Goal: Transaction & Acquisition: Purchase product/service

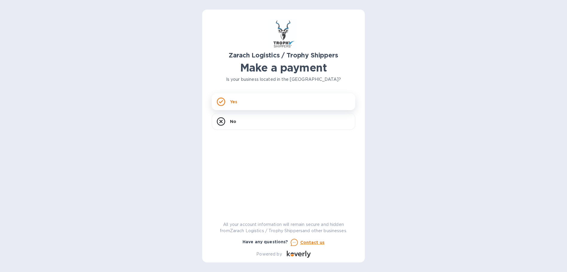
click at [251, 99] on div "Yes" at bounding box center [284, 101] width 144 height 17
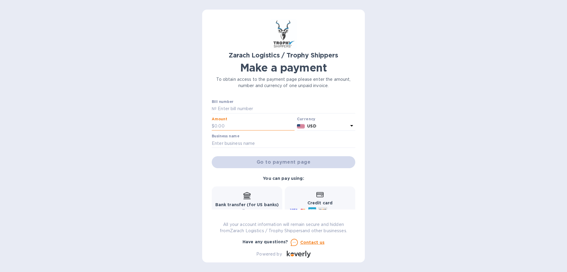
click at [226, 125] on input "text" at bounding box center [255, 126] width 80 height 9
click at [229, 126] on input "text" at bounding box center [255, 126] width 80 height 9
type input "1,187.40"
click at [240, 145] on input "text" at bounding box center [284, 143] width 144 height 9
click at [238, 108] on input "text" at bounding box center [286, 108] width 139 height 9
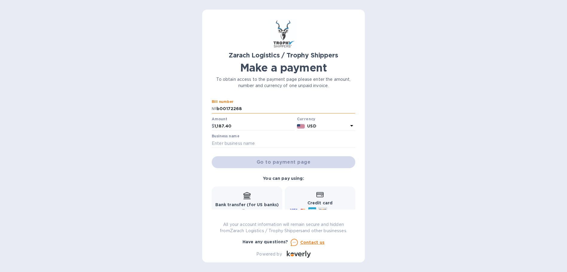
click at [219, 108] on input "b00172268" at bounding box center [286, 108] width 139 height 9
type input "B00172268"
click at [233, 141] on input "text" at bounding box center [284, 143] width 144 height 9
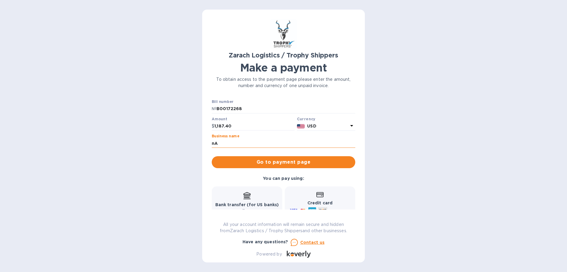
type input "n"
type input "[PERSON_NAME]"
drag, startPoint x: 353, startPoint y: 171, endPoint x: 351, endPoint y: 180, distance: 8.9
click at [351, 180] on div "Bill number № B00172268 Amount $ 1,187.40 Currency USD Business name NADINE KIR…" at bounding box center [283, 177] width 151 height 163
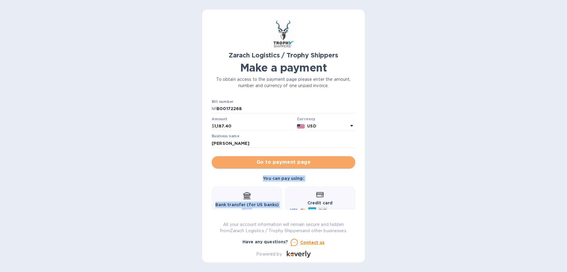
drag, startPoint x: 351, startPoint y: 180, endPoint x: 319, endPoint y: 163, distance: 35.7
click at [319, 163] on span "Go to payment page" at bounding box center [284, 162] width 134 height 7
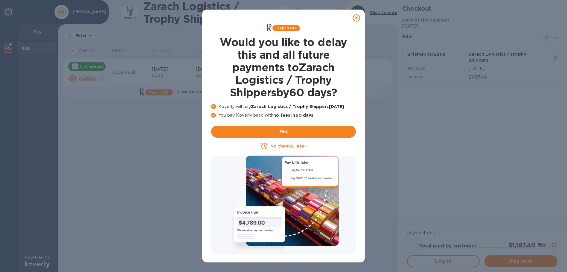
click at [356, 18] on icon at bounding box center [356, 17] width 7 height 7
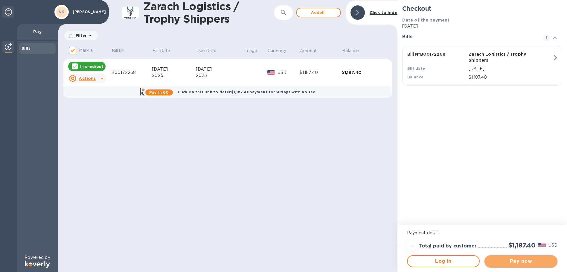
click at [524, 261] on span "Pay now" at bounding box center [520, 261] width 63 height 7
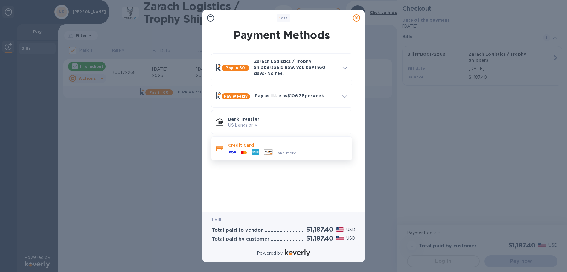
click at [273, 148] on div "and more..." at bounding box center [264, 152] width 76 height 9
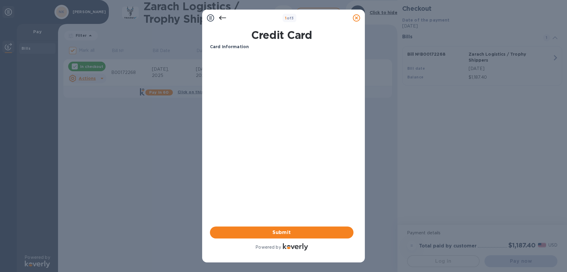
click at [289, 34] on h1 "Credit Card" at bounding box center [282, 35] width 148 height 13
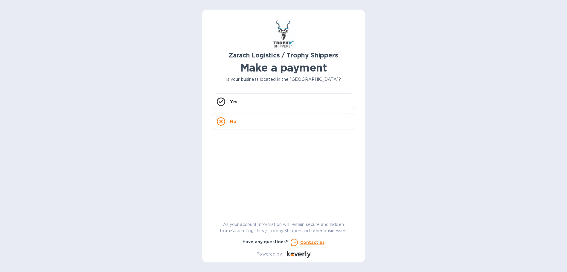
click at [236, 120] on div "No" at bounding box center [284, 121] width 144 height 17
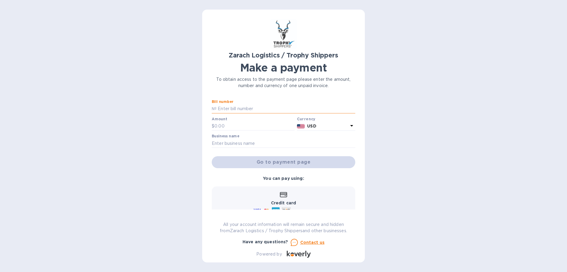
click at [228, 110] on input "text" at bounding box center [286, 108] width 139 height 9
type input "B00172268"
type input "1,187.40"
type input "[PERSON_NAME]"
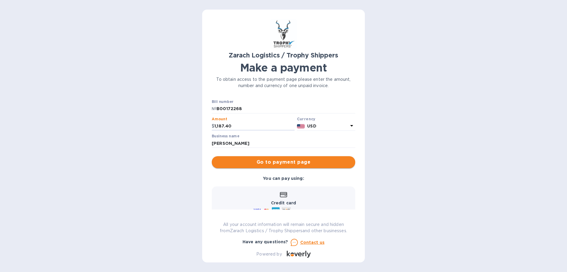
click at [289, 159] on span "Go to payment page" at bounding box center [284, 162] width 134 height 7
